Goal: Transaction & Acquisition: Book appointment/travel/reservation

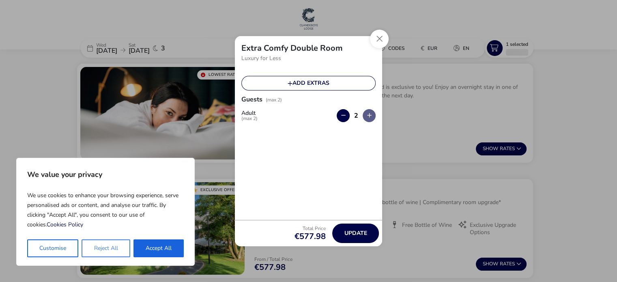
click at [101, 249] on button "Reject All" at bounding box center [105, 248] width 48 height 18
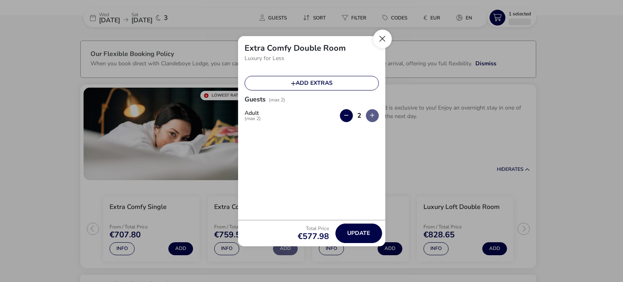
click at [381, 36] on button "Close" at bounding box center [382, 39] width 19 height 19
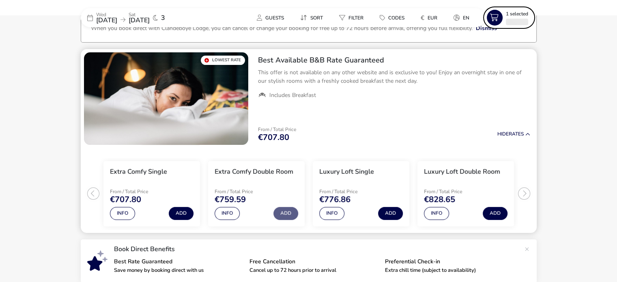
scroll to position [63, 0]
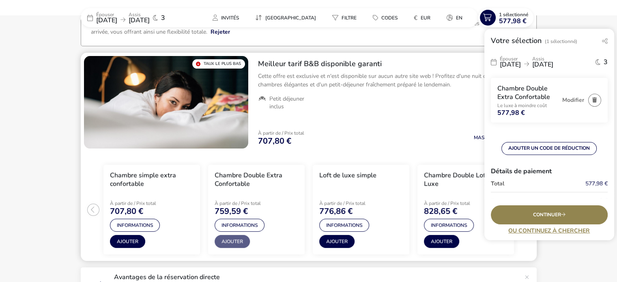
click at [427, 106] on ul "Petit déjeuner inclus" at bounding box center [394, 102] width 272 height 15
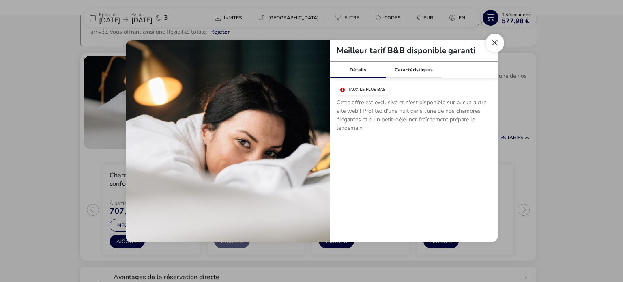
click at [494, 43] on button "Fermer la fenêtre modale" at bounding box center [494, 43] width 19 height 19
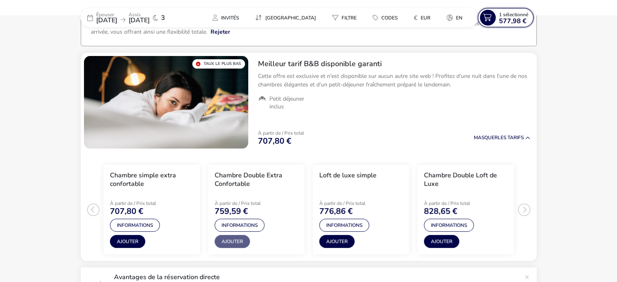
click at [501, 17] on font "577,98 €" at bounding box center [513, 21] width 28 height 9
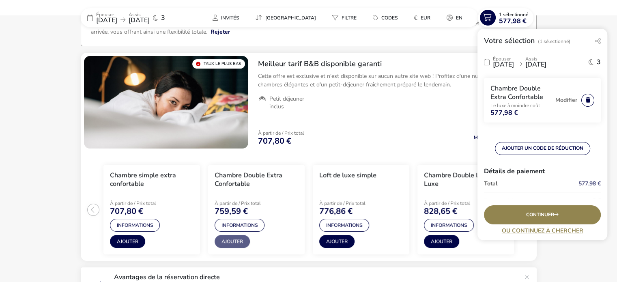
click at [581, 99] on button "button" at bounding box center [587, 100] width 13 height 13
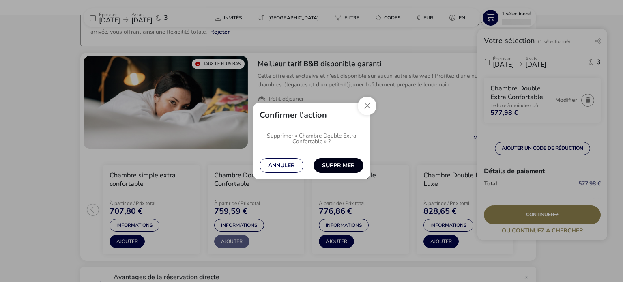
click at [342, 164] on button "Supprimer" at bounding box center [338, 165] width 50 height 15
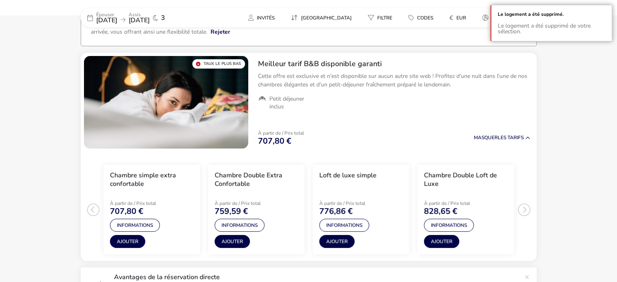
click at [117, 19] on font "[DATE]" at bounding box center [106, 20] width 21 height 9
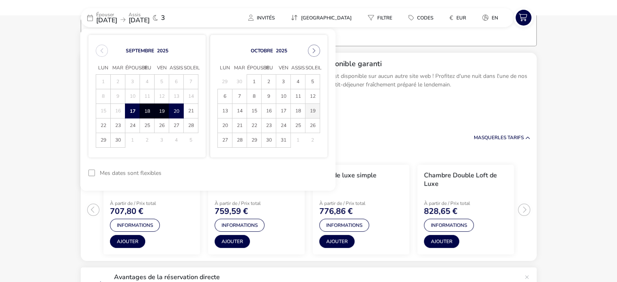
click at [311, 109] on span "19" at bounding box center [312, 111] width 14 height 14
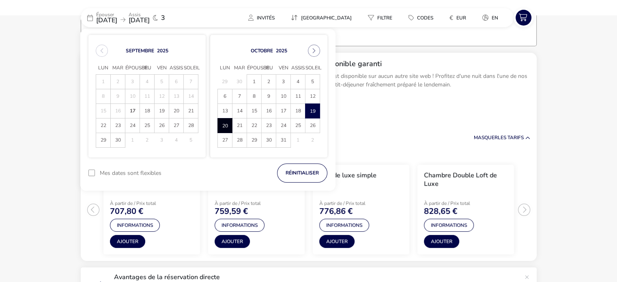
click at [223, 124] on span "20" at bounding box center [225, 125] width 14 height 14
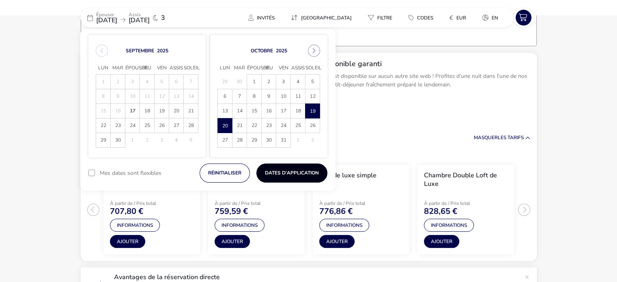
click at [290, 169] on font "Dates d'application" at bounding box center [292, 172] width 54 height 6
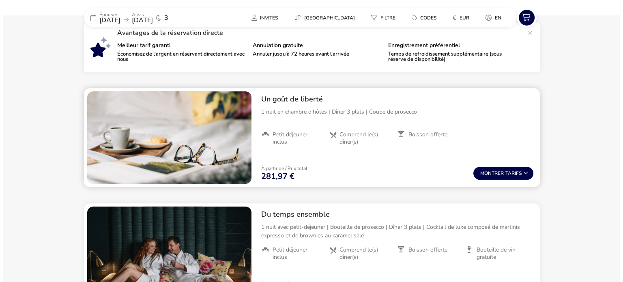
scroll to position [71, 0]
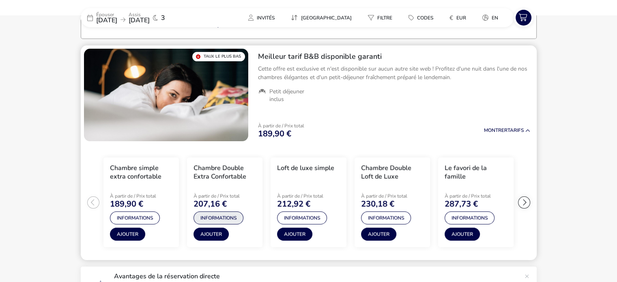
click at [223, 217] on font "Informations" at bounding box center [218, 217] width 36 height 6
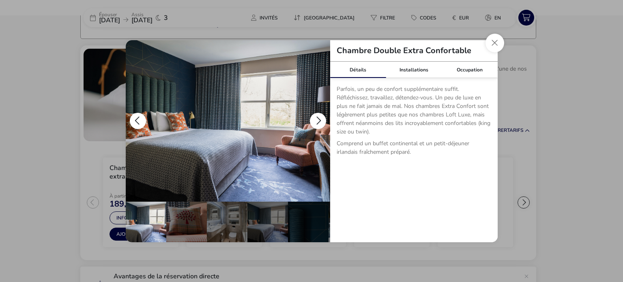
click at [322, 119] on button "détails" at bounding box center [318, 121] width 16 height 16
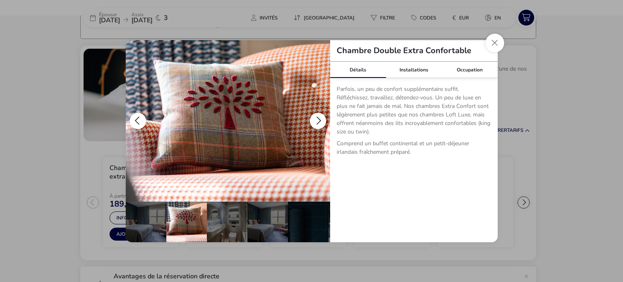
click at [322, 119] on button "détails" at bounding box center [318, 121] width 16 height 16
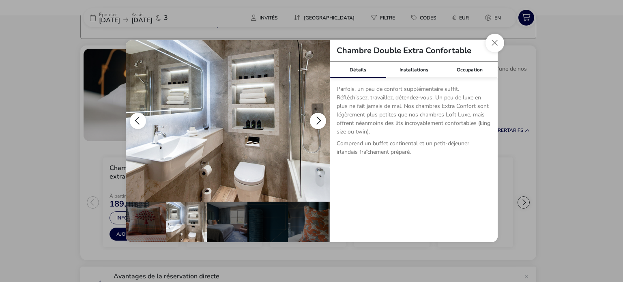
click at [322, 119] on button "détails" at bounding box center [318, 121] width 16 height 16
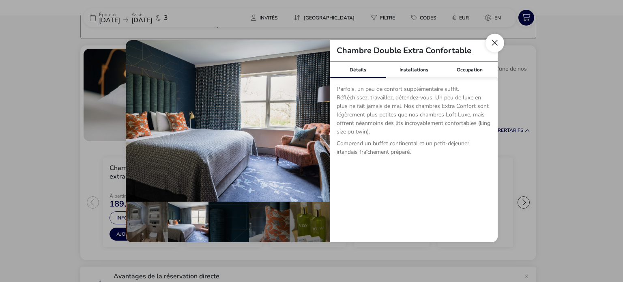
click at [499, 42] on button "Fermer la boîte de dialogue" at bounding box center [494, 43] width 19 height 19
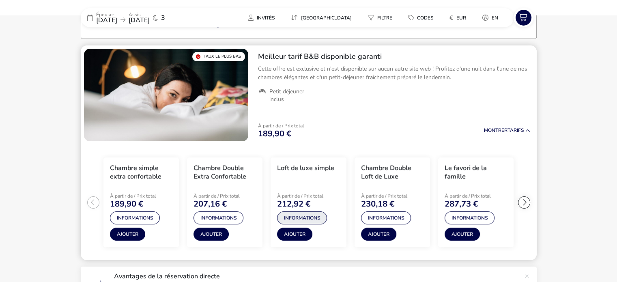
click at [298, 217] on font "Informations" at bounding box center [302, 217] width 36 height 6
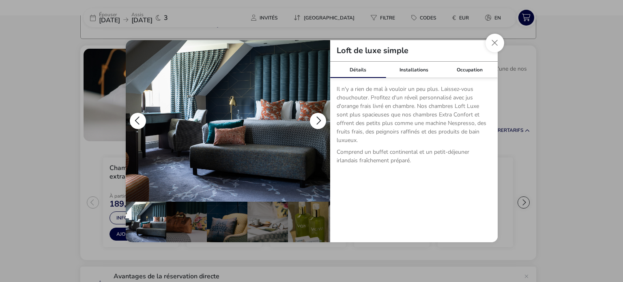
click at [319, 119] on button "détails" at bounding box center [318, 121] width 16 height 16
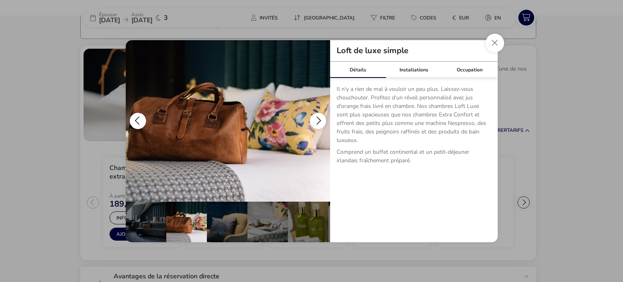
click at [319, 119] on button "détails" at bounding box center [318, 121] width 16 height 16
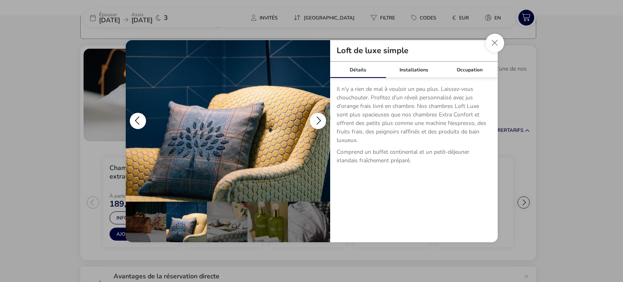
click at [319, 119] on button "détails" at bounding box center [318, 121] width 16 height 16
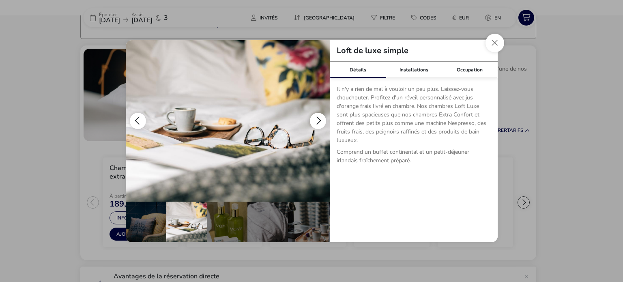
click at [319, 118] on button "détails" at bounding box center [318, 121] width 16 height 16
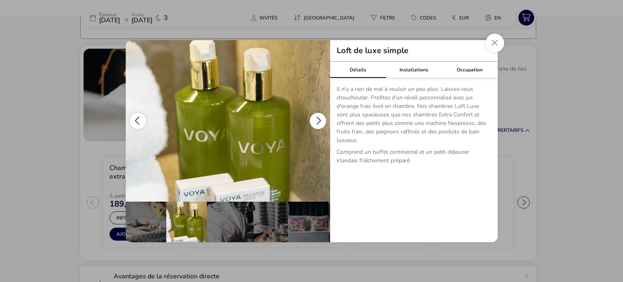
click at [319, 118] on button "détails" at bounding box center [318, 121] width 16 height 16
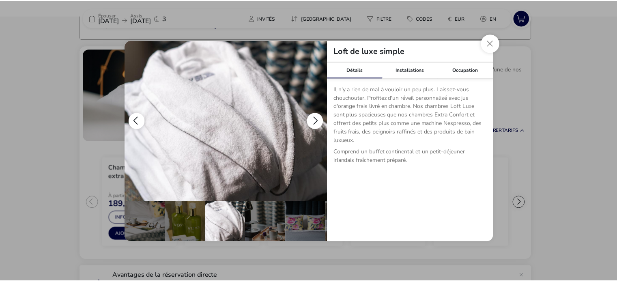
scroll to position [0, 161]
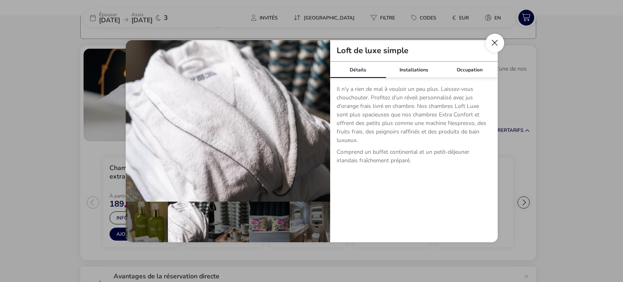
click at [498, 41] on button "Fermer la boîte de dialogue" at bounding box center [494, 43] width 19 height 19
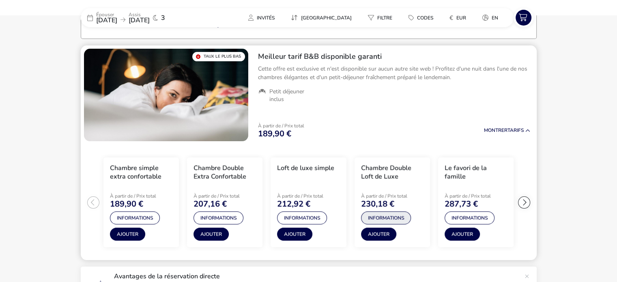
click at [383, 217] on font "Informations" at bounding box center [386, 217] width 36 height 6
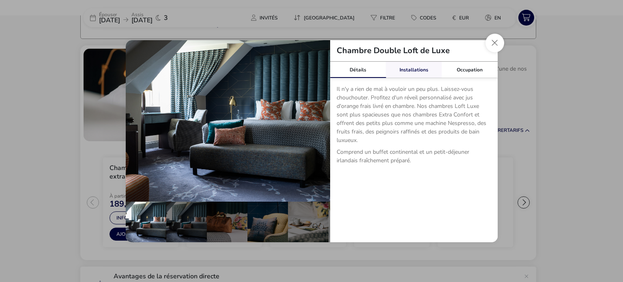
click at [418, 69] on link "Installations" at bounding box center [414, 70] width 56 height 16
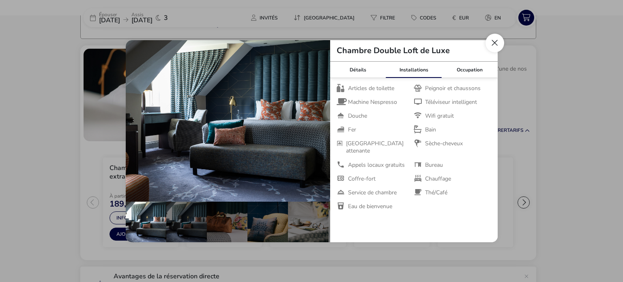
click at [496, 44] on button "Fermer la boîte de dialogue" at bounding box center [494, 43] width 19 height 19
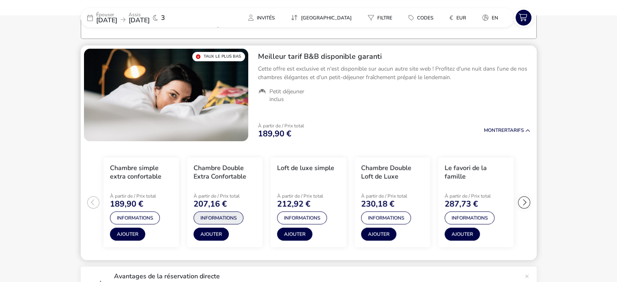
click at [218, 217] on font "Informations" at bounding box center [218, 217] width 36 height 6
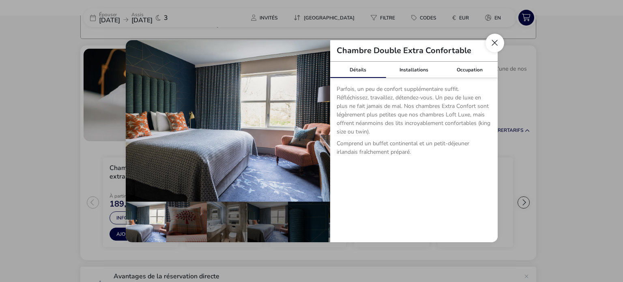
click at [493, 43] on button "Fermer la boîte de dialogue" at bounding box center [494, 43] width 19 height 19
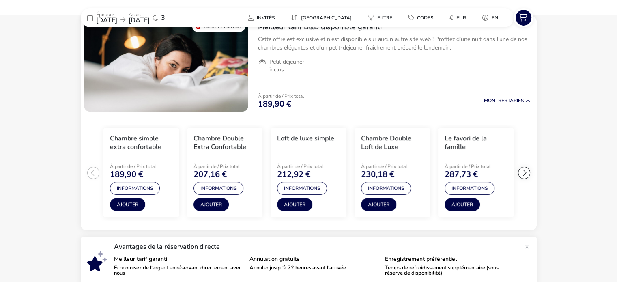
scroll to position [122, 0]
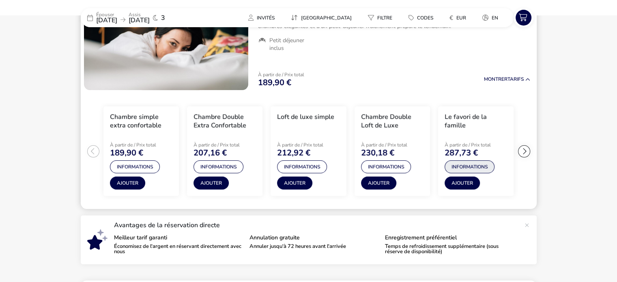
click at [469, 163] on font "Informations" at bounding box center [469, 166] width 36 height 6
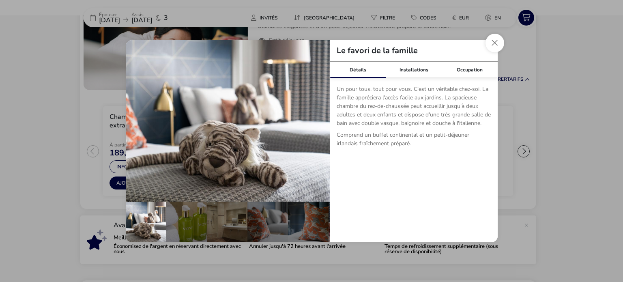
click at [494, 45] on button "Fermer la boîte de dialogue" at bounding box center [494, 43] width 19 height 19
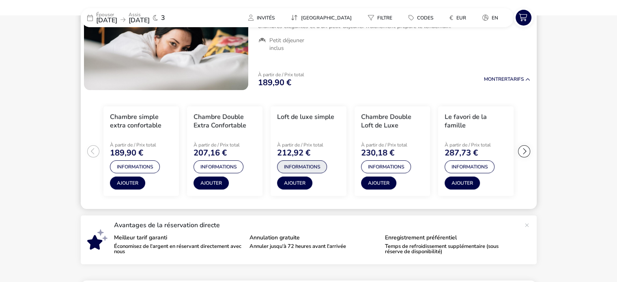
click at [304, 165] on font "Informations" at bounding box center [302, 166] width 36 height 6
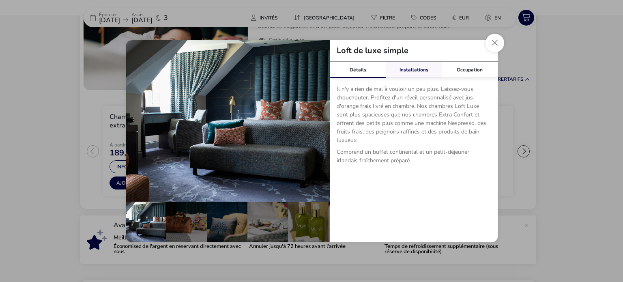
click at [414, 71] on link "Installations" at bounding box center [414, 70] width 56 height 16
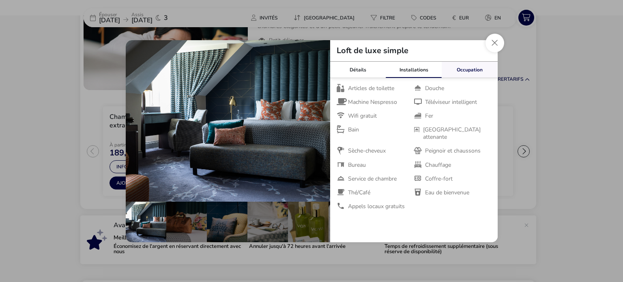
click at [470, 70] on link "Occupation" at bounding box center [470, 70] width 56 height 16
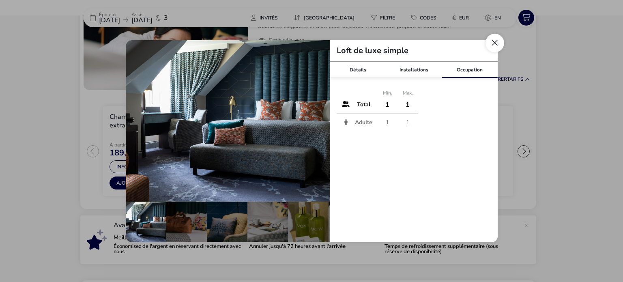
click at [495, 43] on button "Fermer la boîte de dialogue" at bounding box center [494, 43] width 19 height 19
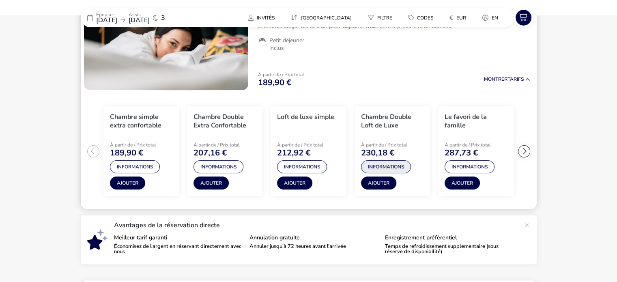
click at [384, 166] on font "Informations" at bounding box center [386, 166] width 36 height 6
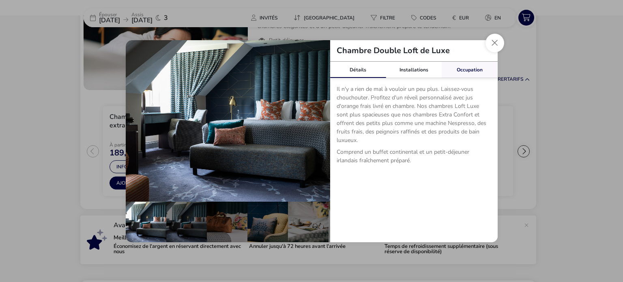
click at [474, 69] on link "Occupation" at bounding box center [470, 70] width 56 height 16
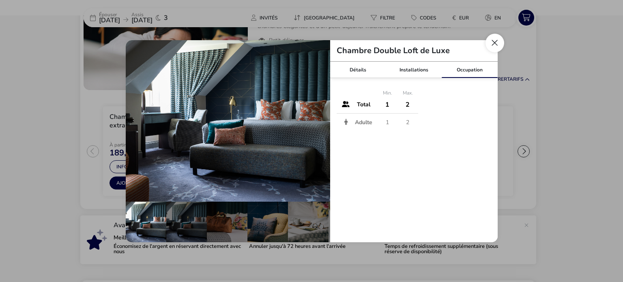
click at [493, 43] on button "Fermer la boîte de dialogue" at bounding box center [494, 43] width 19 height 19
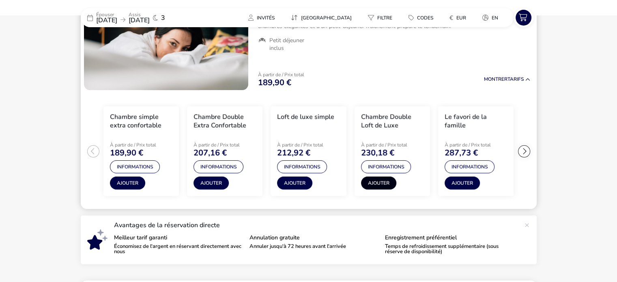
click at [376, 183] on font "Ajouter" at bounding box center [378, 183] width 21 height 6
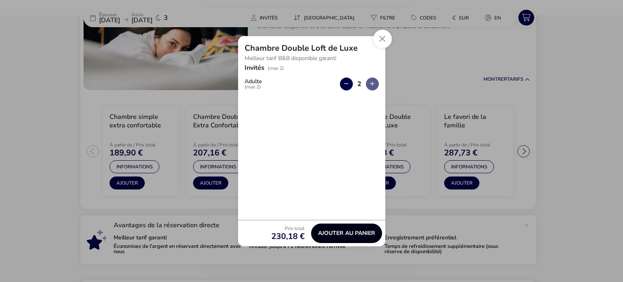
click at [343, 230] on font "Ajouter au panier" at bounding box center [346, 233] width 57 height 8
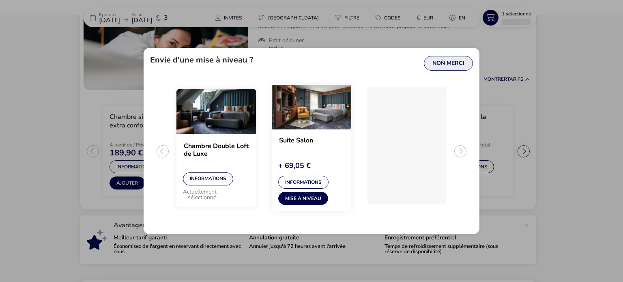
click at [452, 62] on button "Non merci" at bounding box center [448, 63] width 49 height 15
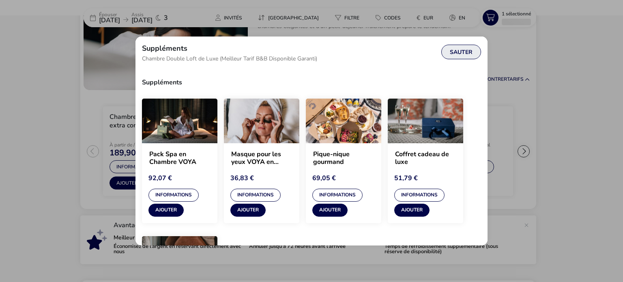
click at [461, 50] on font "Sauter" at bounding box center [461, 52] width 23 height 8
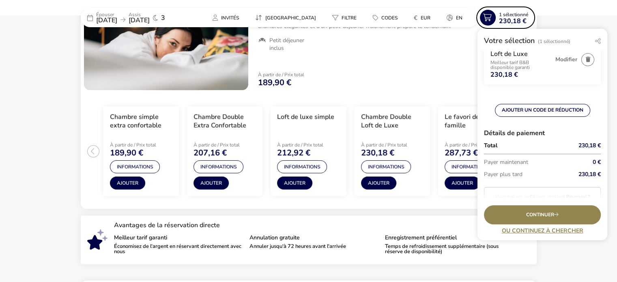
scroll to position [84, 0]
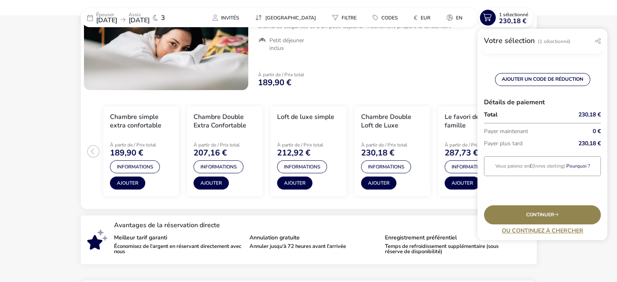
click at [579, 163] on font "Pourquoi ?" at bounding box center [578, 166] width 24 height 6
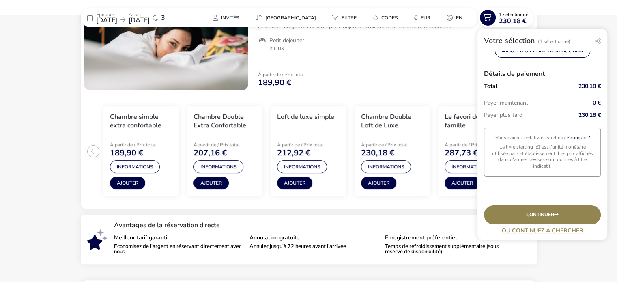
scroll to position [112, 0]
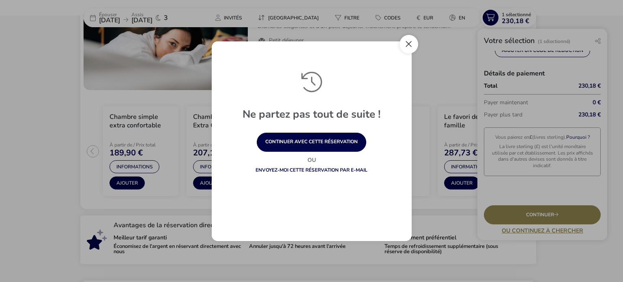
click at [407, 46] on button "Fermer" at bounding box center [408, 44] width 19 height 19
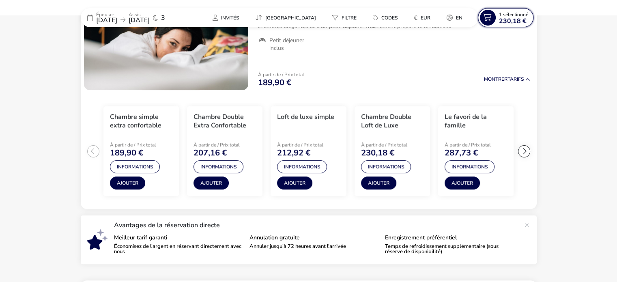
click at [514, 18] on font "230,18 €" at bounding box center [513, 21] width 28 height 9
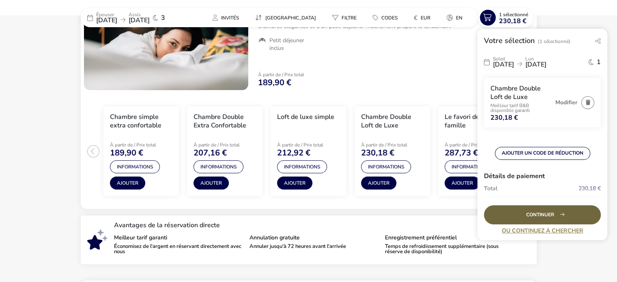
click at [544, 212] on div "Continuer" at bounding box center [542, 214] width 117 height 19
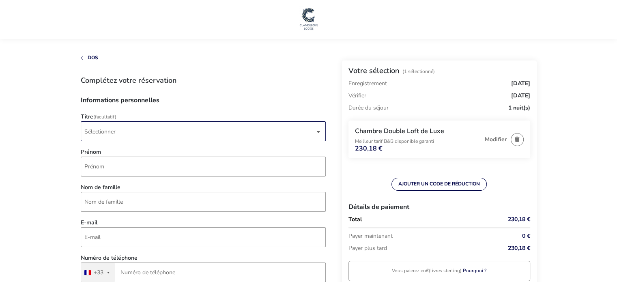
click at [131, 129] on span "Sélectionner" at bounding box center [199, 131] width 230 height 19
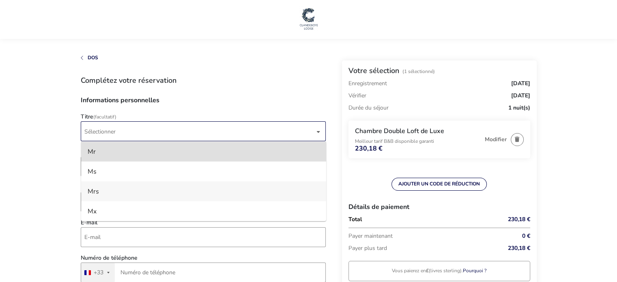
click at [100, 189] on li "Mrs" at bounding box center [203, 191] width 245 height 20
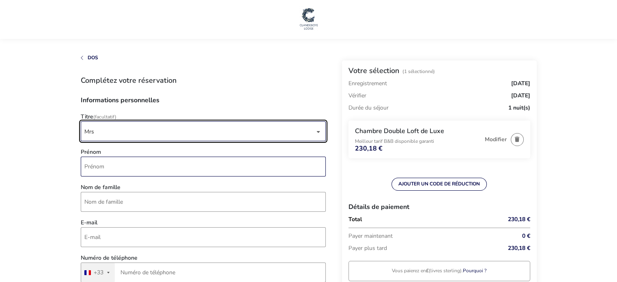
click at [129, 164] on input "Prénom" at bounding box center [203, 167] width 245 height 20
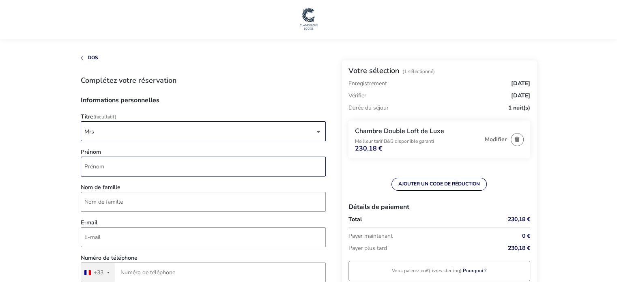
type input "[PERSON_NAME]"
type input "Lapostolle"
type input "[EMAIL_ADDRESS][DOMAIN_NAME]"
type input "6 84 82 97 38"
type input "[STREET_ADDRESS], [GEOGRAPHIC_DATA]"
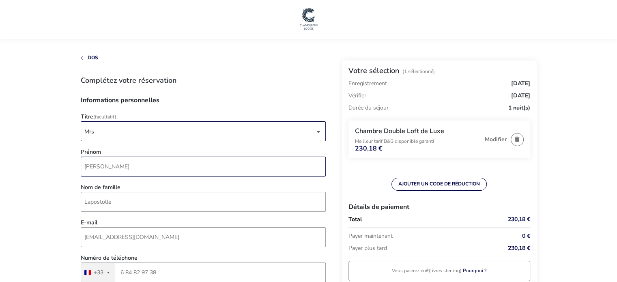
type input "Obernai"
type input "67210"
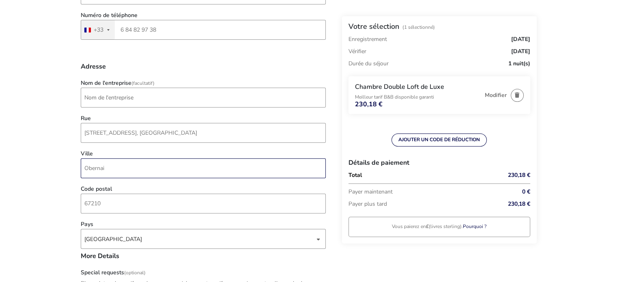
scroll to position [243, 0]
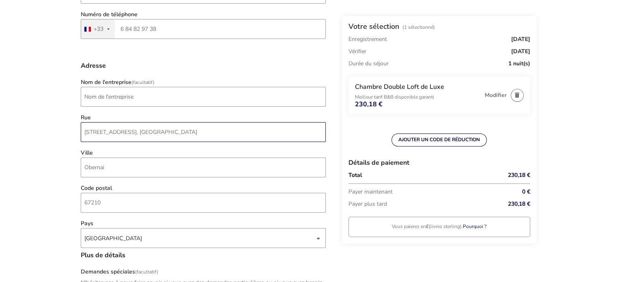
click at [107, 134] on input "[STREET_ADDRESS], [GEOGRAPHIC_DATA]" at bounding box center [203, 132] width 245 height 20
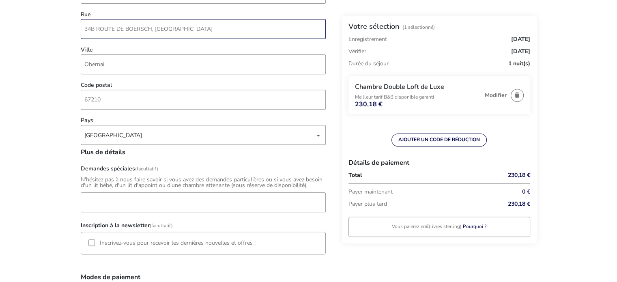
scroll to position [365, 0]
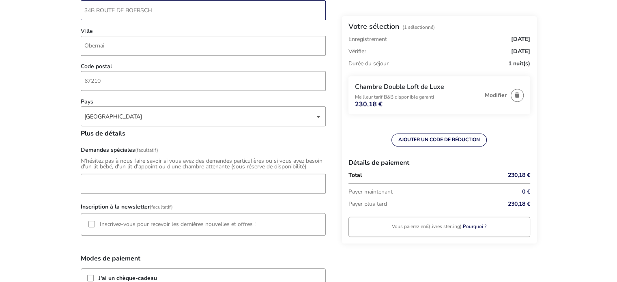
type input "34B ROUTE DE BOERSCH"
click at [605, 118] on naf-accommodations-shell "Dos Votre sélection (1 sélectionné) Enregistrement [DATE] Vérifier [GEOGRAPHIC_…" at bounding box center [308, 146] width 617 height 1022
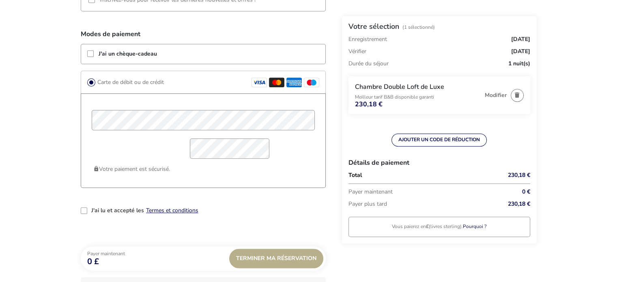
scroll to position [608, 0]
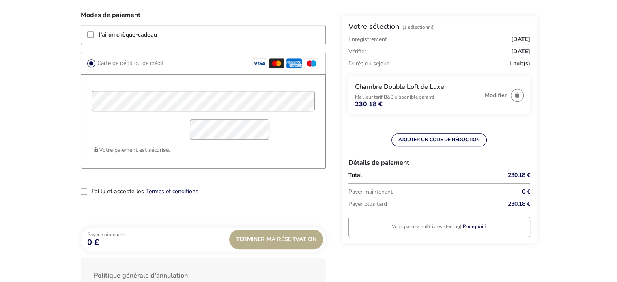
click at [82, 192] on div "2-term_condition" at bounding box center [84, 191] width 6 height 6
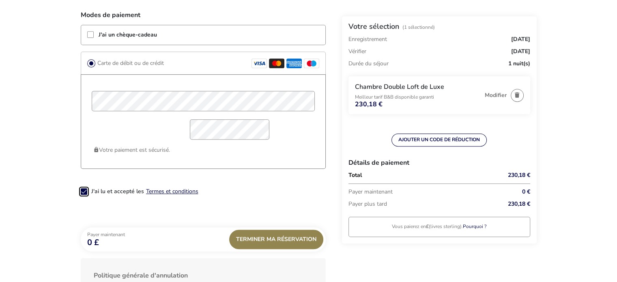
scroll to position [4, 4]
click at [288, 238] on div "Terminer ma réservation" at bounding box center [276, 238] width 94 height 19
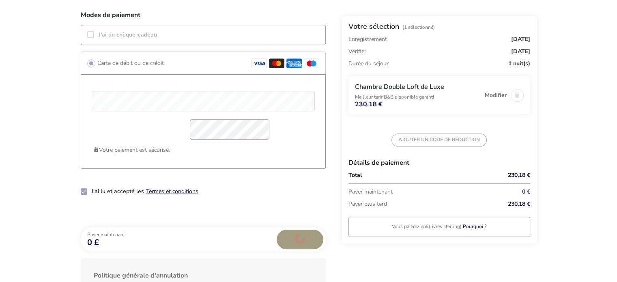
scroll to position [740, 0]
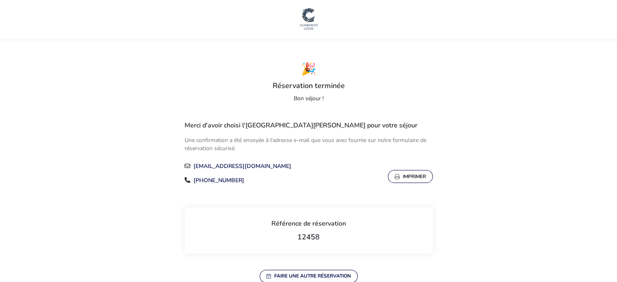
click at [417, 175] on button "Imprimer" at bounding box center [410, 176] width 45 height 13
